Goal: Task Accomplishment & Management: Complete application form

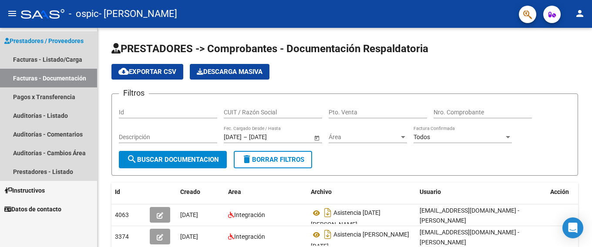
click at [44, 74] on link "Facturas - Documentación" at bounding box center [48, 78] width 97 height 19
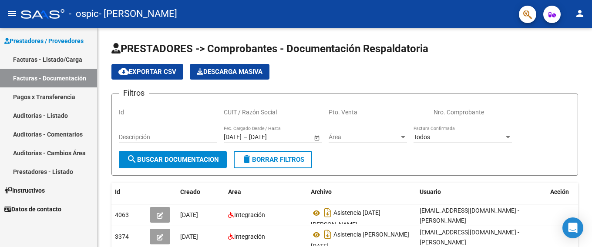
click at [53, 59] on link "Facturas - Listado/Carga" at bounding box center [48, 59] width 97 height 19
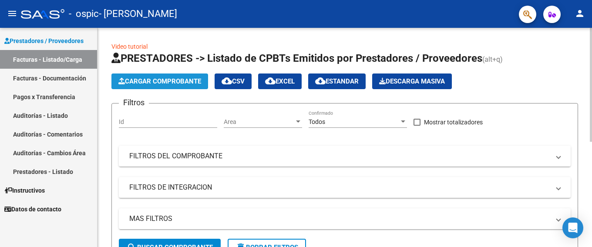
click at [140, 79] on span "Cargar Comprobante" at bounding box center [159, 82] width 83 height 8
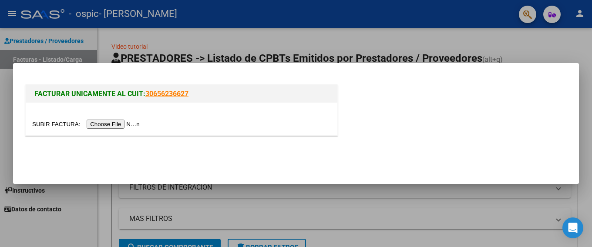
click at [122, 126] on input "file" at bounding box center [87, 124] width 110 height 9
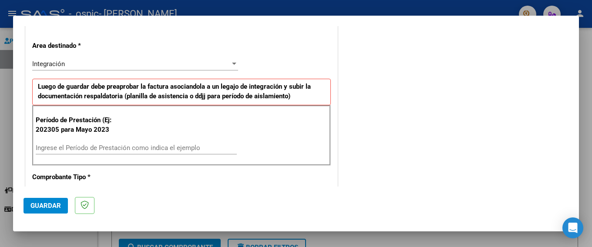
scroll to position [218, 0]
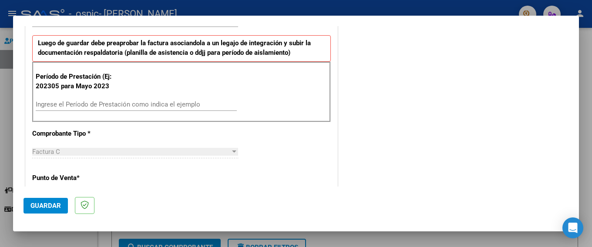
click at [99, 101] on input "Ingrese el Período de Prestación como indica el ejemplo" at bounding box center [136, 105] width 201 height 8
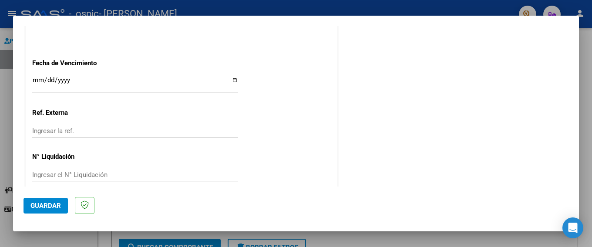
scroll to position [579, 0]
type input "202507"
click at [56, 209] on span "Guardar" at bounding box center [45, 206] width 30 height 8
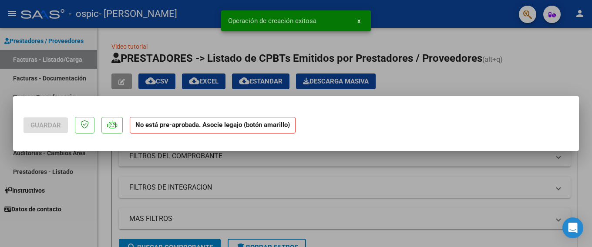
scroll to position [0, 0]
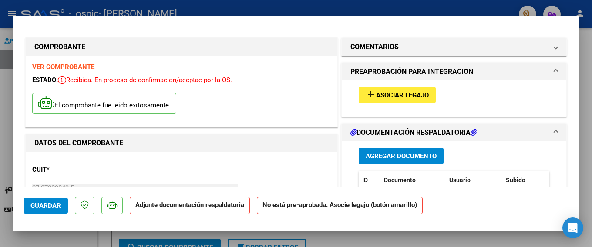
click at [386, 94] on span "Asociar Legajo" at bounding box center [402, 95] width 53 height 8
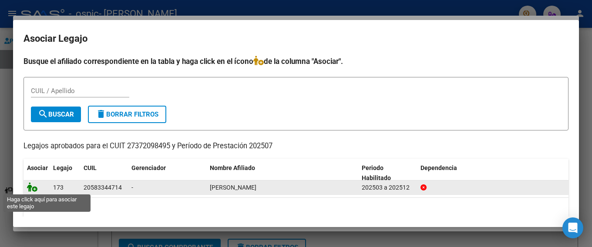
click at [29, 186] on icon at bounding box center [32, 187] width 10 height 10
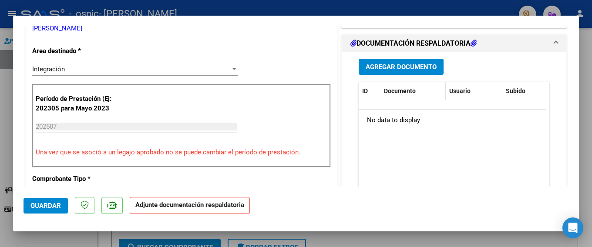
scroll to position [218, 0]
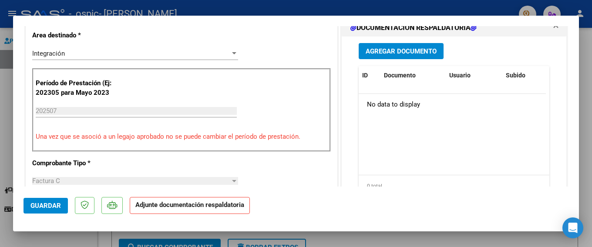
click at [190, 210] on p "Adjunte documentación respaldatoria" at bounding box center [190, 205] width 120 height 17
click at [394, 49] on span "Agregar Documento" at bounding box center [401, 51] width 71 height 8
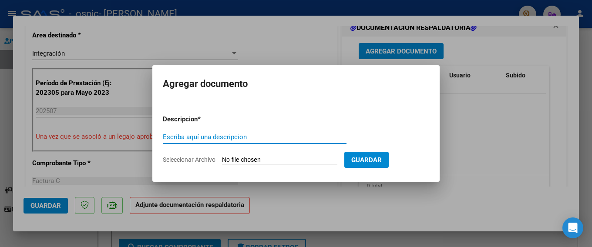
click at [225, 138] on input "Escriba aquí una descripcion" at bounding box center [255, 137] width 184 height 8
type input "asistencia [DATE]"
click at [235, 157] on input "Seleccionar Archivo" at bounding box center [279, 160] width 115 height 8
type input "C:\fakepath\Asistencia [DATE] [PERSON_NAME]pdf"
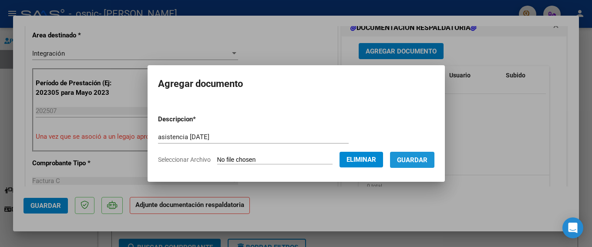
click at [417, 159] on span "Guardar" at bounding box center [412, 160] width 30 height 8
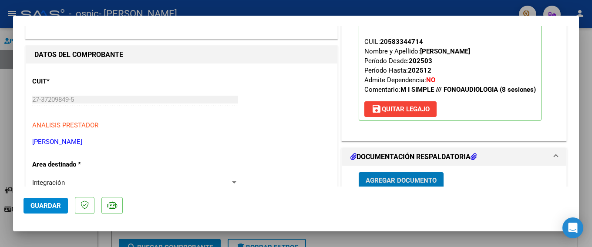
scroll to position [131, 0]
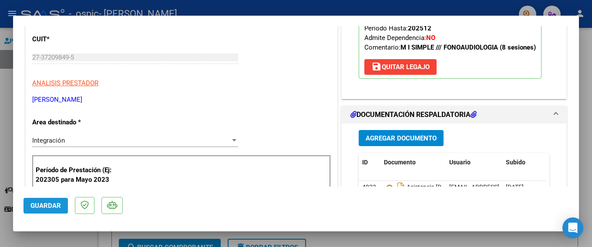
click at [50, 205] on span "Guardar" at bounding box center [45, 206] width 30 height 8
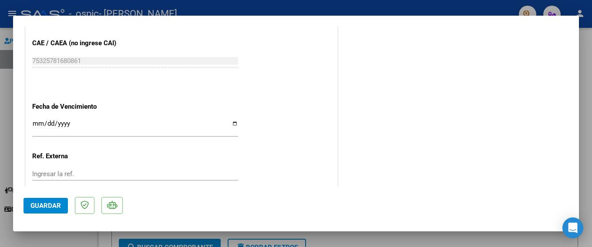
scroll to position [608, 0]
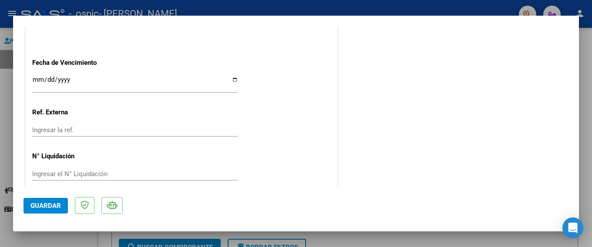
click at [46, 203] on span "Guardar" at bounding box center [45, 206] width 30 height 8
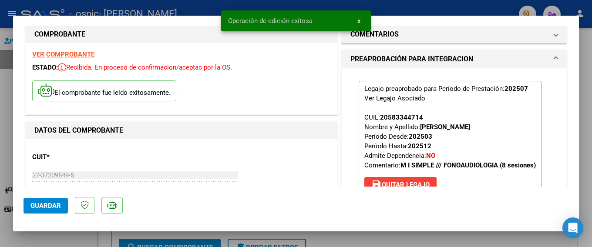
scroll to position [0, 0]
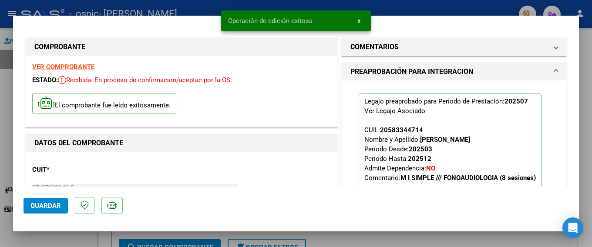
click at [10, 58] on div at bounding box center [296, 123] width 592 height 247
type input "$ 0,00"
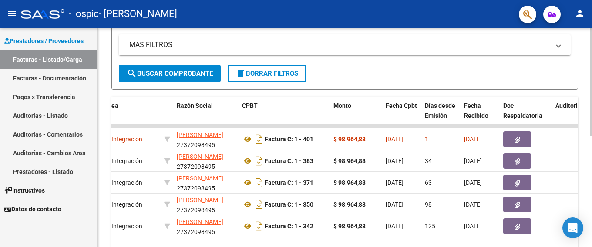
scroll to position [0, 192]
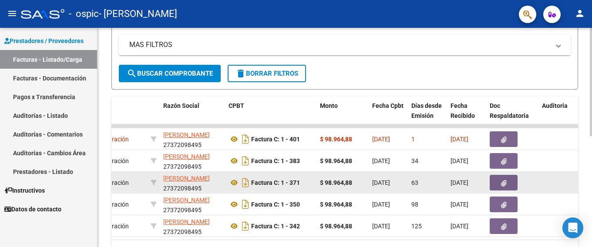
click at [504, 183] on icon "button" at bounding box center [504, 183] width 6 height 7
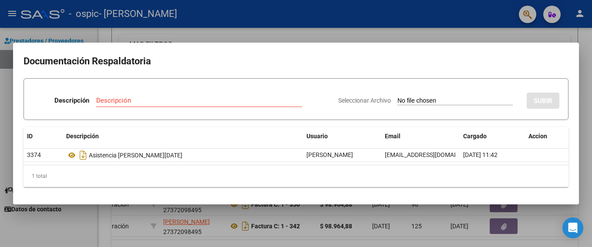
click at [286, 26] on div at bounding box center [296, 123] width 592 height 247
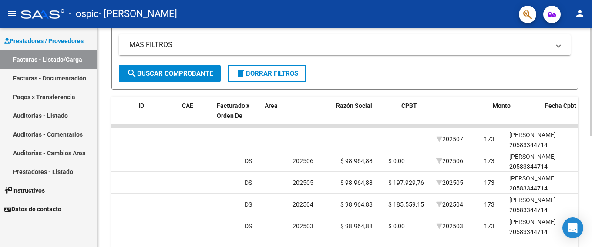
scroll to position [0, 0]
